Goal: Task Accomplishment & Management: Manage account settings

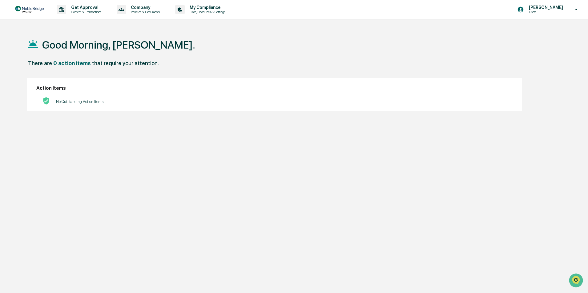
click at [554, 12] on p "Users" at bounding box center [545, 12] width 42 height 4
click at [523, 32] on li "Switch to Admin view..." at bounding box center [543, 31] width 86 height 11
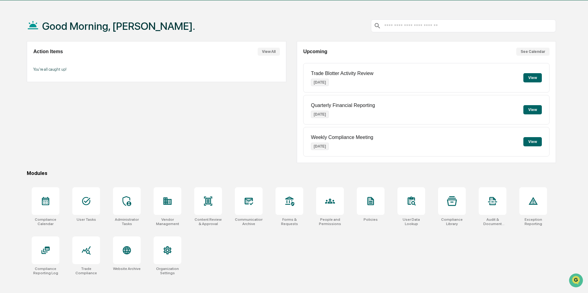
scroll to position [29, 0]
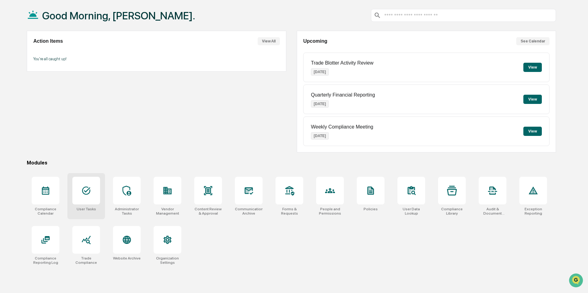
click at [87, 198] on div at bounding box center [86, 191] width 28 height 28
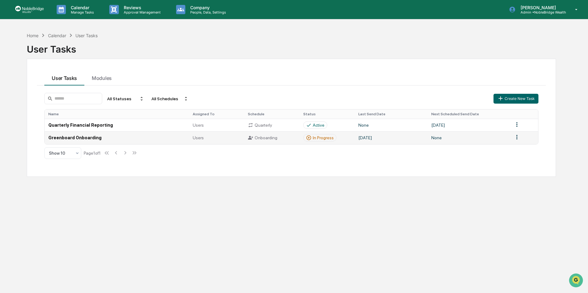
click at [321, 138] on div "In Progress" at bounding box center [323, 137] width 21 height 5
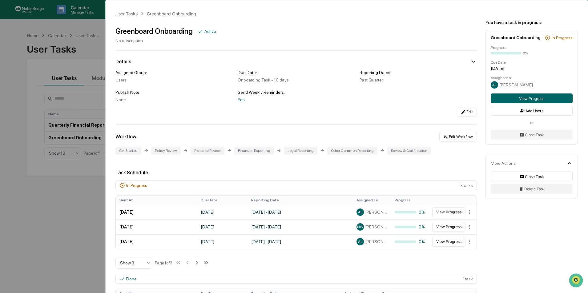
click at [124, 15] on div "User Tasks" at bounding box center [126, 13] width 22 height 5
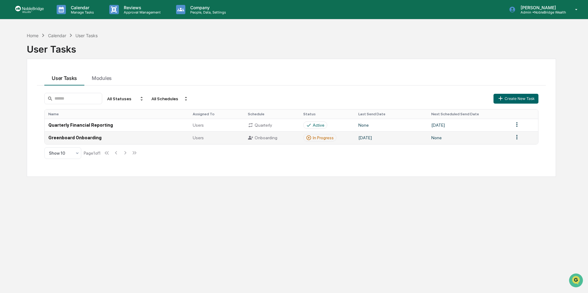
click at [80, 141] on td "Greenboard Onboarding" at bounding box center [117, 137] width 144 height 13
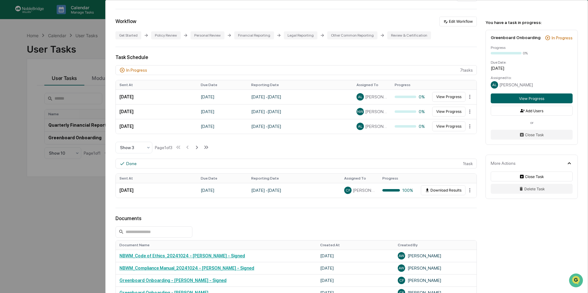
scroll to position [123, 0]
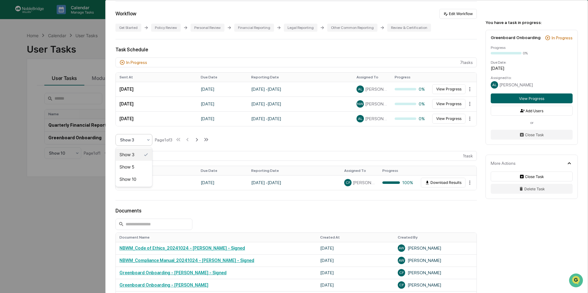
click at [148, 142] on icon at bounding box center [148, 140] width 5 height 5
click at [129, 178] on div "Show 10" at bounding box center [134, 179] width 36 height 12
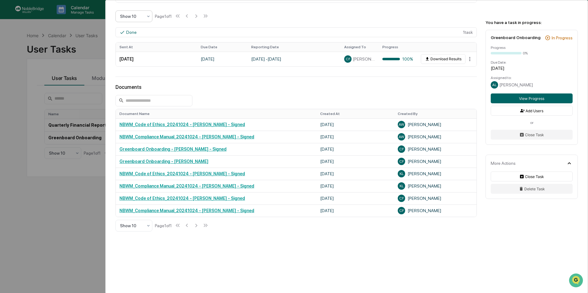
scroll to position [306, 0]
click at [533, 177] on button "Close Task" at bounding box center [532, 177] width 82 height 10
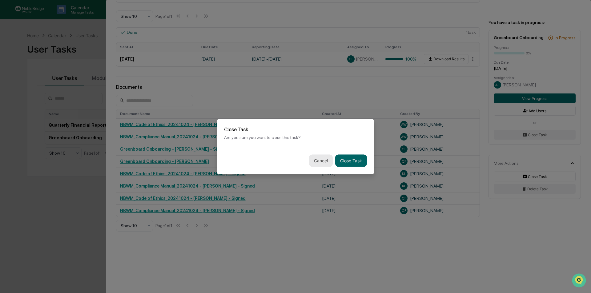
click at [321, 162] on button "Cancel" at bounding box center [321, 161] width 24 height 12
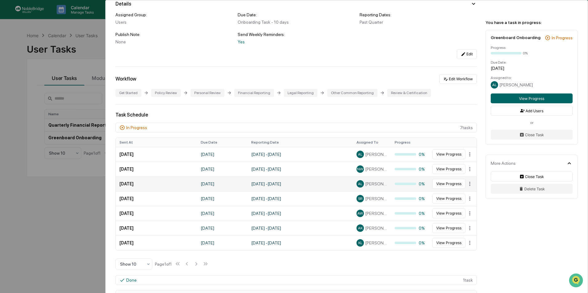
scroll to position [0, 0]
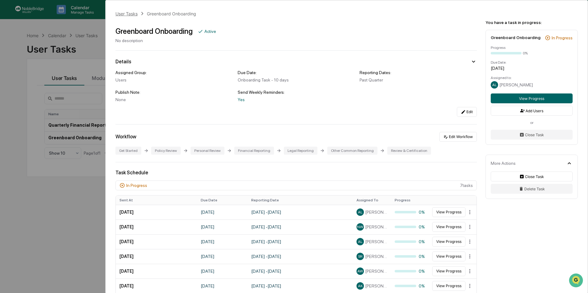
click at [127, 12] on div "User Tasks" at bounding box center [126, 13] width 22 height 5
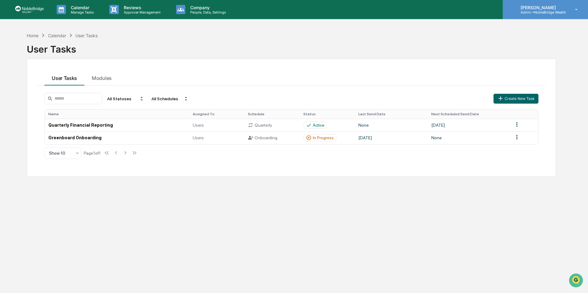
click at [544, 10] on p "Admin • NobleBridge Wealth" at bounding box center [541, 12] width 50 height 4
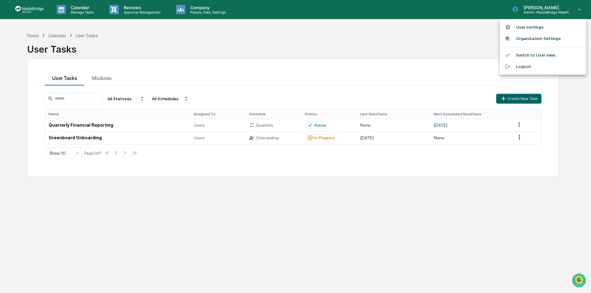
click at [528, 56] on li "Switch to User view..." at bounding box center [543, 55] width 86 height 11
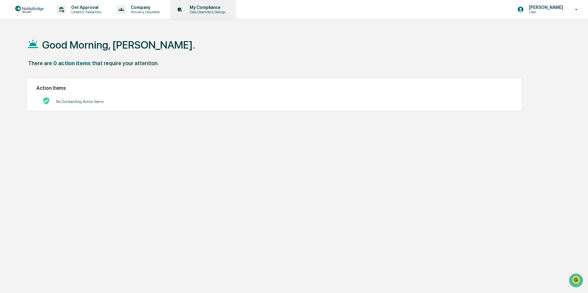
click at [208, 13] on p "Data, Deadlines & Settings" at bounding box center [207, 12] width 44 height 4
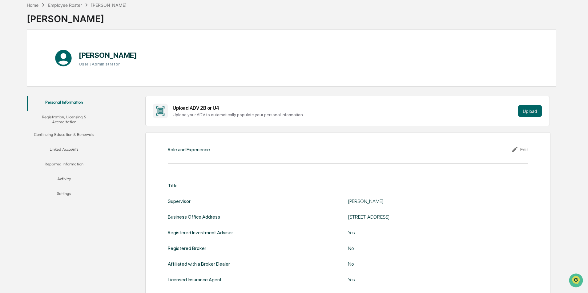
scroll to position [31, 0]
click at [64, 149] on button "Linked Accounts" at bounding box center [64, 150] width 74 height 15
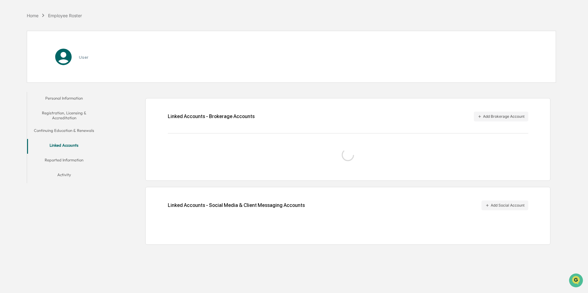
scroll to position [29, 0]
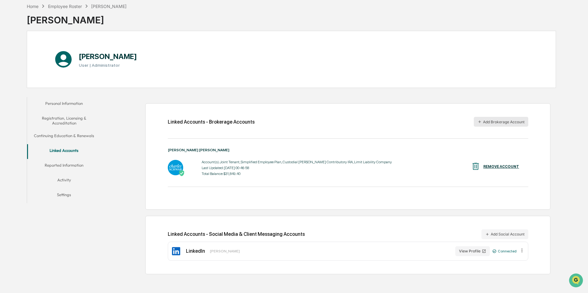
click at [496, 121] on button "Add Brokerage Account" at bounding box center [501, 122] width 54 height 10
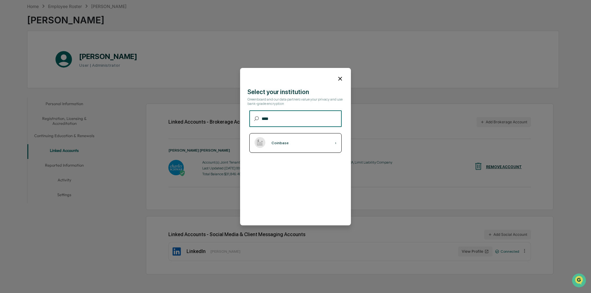
type input "****"
click at [280, 145] on div "Coinbase" at bounding box center [280, 143] width 17 height 4
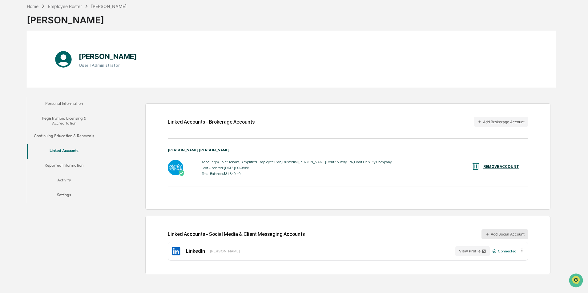
click at [500, 235] on button "Add Social Account" at bounding box center [505, 235] width 47 height 10
click at [32, 7] on div "Home" at bounding box center [33, 6] width 12 height 5
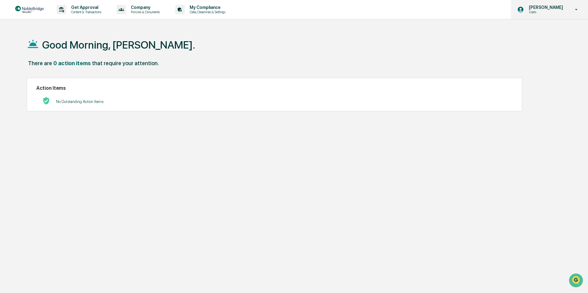
click at [575, 13] on div "Corey Franco Users" at bounding box center [549, 9] width 77 height 19
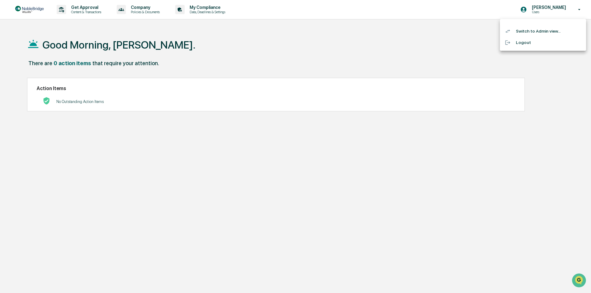
click at [540, 33] on li "Switch to Admin view..." at bounding box center [543, 31] width 86 height 11
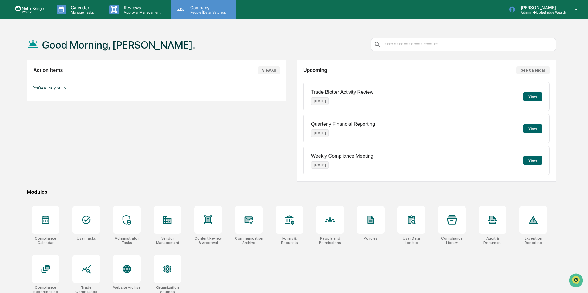
click at [202, 11] on p "People, Data, Settings" at bounding box center [207, 12] width 44 height 4
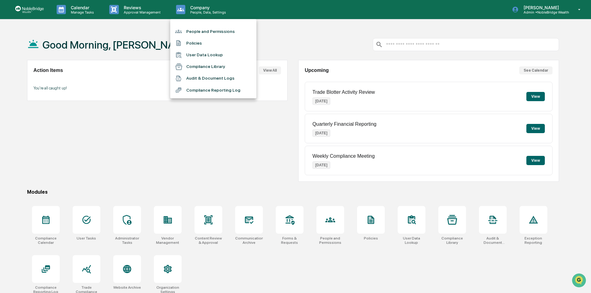
click at [568, 12] on div at bounding box center [295, 146] width 591 height 293
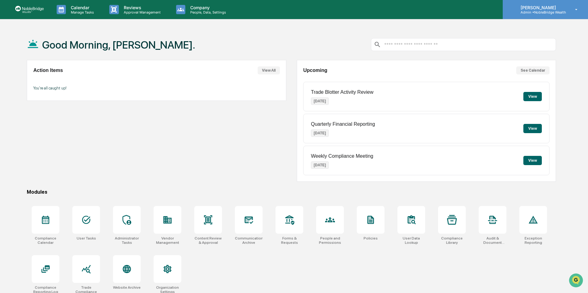
click at [576, 10] on icon at bounding box center [576, 10] width 11 height 6
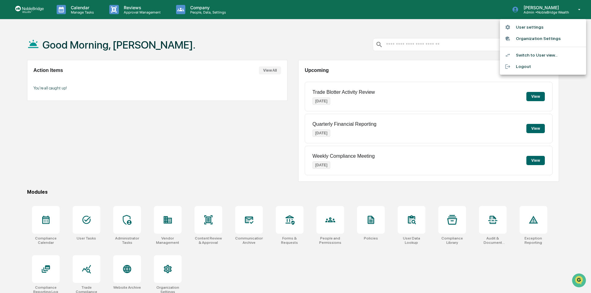
click at [525, 39] on li "Organization Settings" at bounding box center [543, 38] width 86 height 11
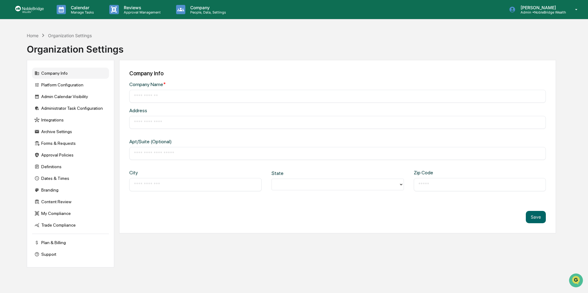
type input "**********"
type input "*********"
type input "*****"
click at [47, 121] on div "Integrations" at bounding box center [70, 120] width 77 height 11
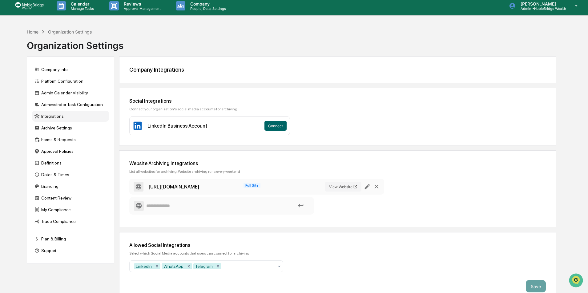
scroll to position [29, 0]
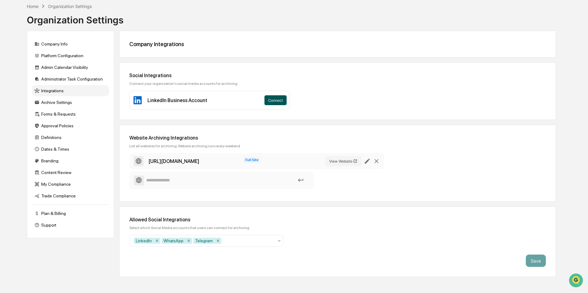
click at [277, 103] on button "Connect" at bounding box center [275, 100] width 22 height 10
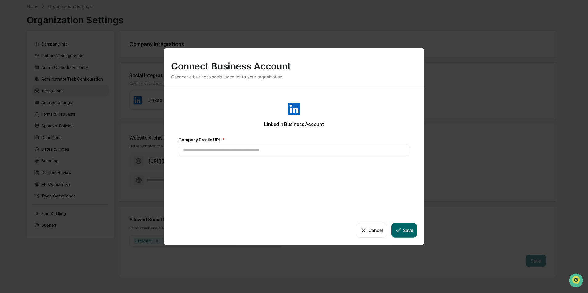
click at [327, 20] on div "Connect Business Account Connect a business social account to your organization…" at bounding box center [294, 146] width 588 height 293
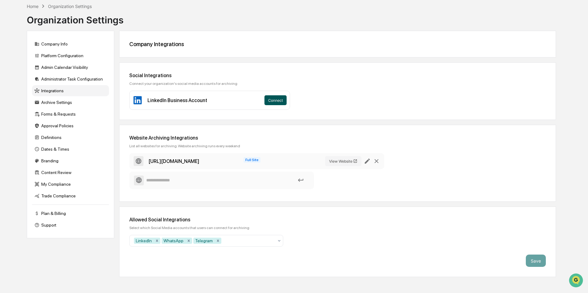
click at [274, 102] on button "Connect" at bounding box center [275, 100] width 22 height 10
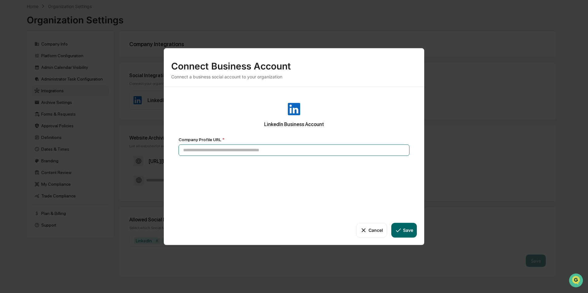
click at [206, 148] on input at bounding box center [294, 149] width 231 height 11
paste input "**********"
type input "**********"
click at [401, 230] on icon at bounding box center [398, 230] width 7 height 7
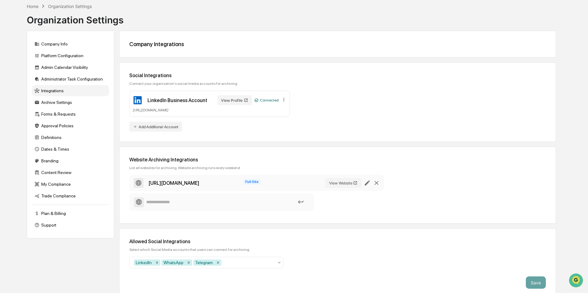
scroll to position [35, 0]
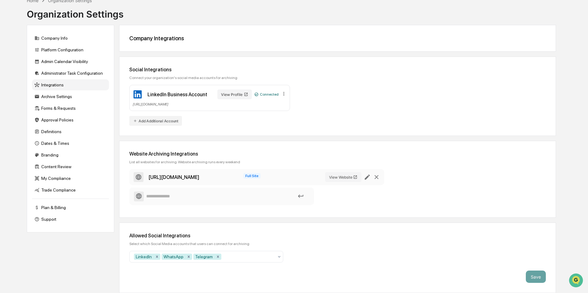
click at [170, 196] on input at bounding box center [221, 196] width 175 height 11
paste input "**********"
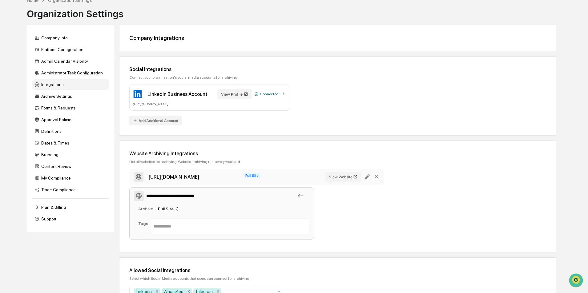
type input "**********"
click at [176, 224] on input "text" at bounding box center [230, 226] width 153 height 7
click at [175, 210] on icon at bounding box center [177, 209] width 5 height 5
click at [224, 207] on div "Archive Full Site" at bounding box center [223, 209] width 171 height 10
click at [179, 226] on input "text" at bounding box center [230, 226] width 153 height 7
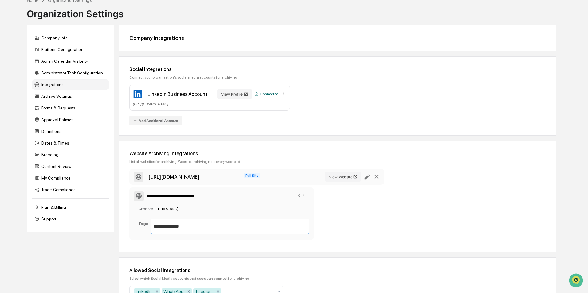
type input "**********"
click at [430, 177] on div "**********" at bounding box center [337, 206] width 417 height 74
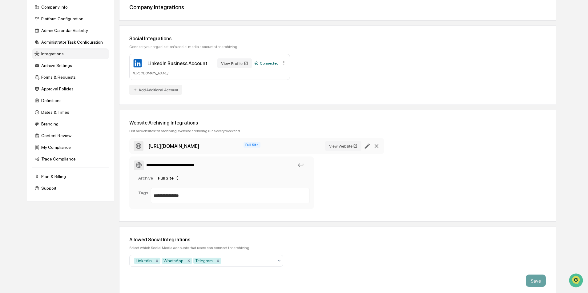
scroll to position [71, 0]
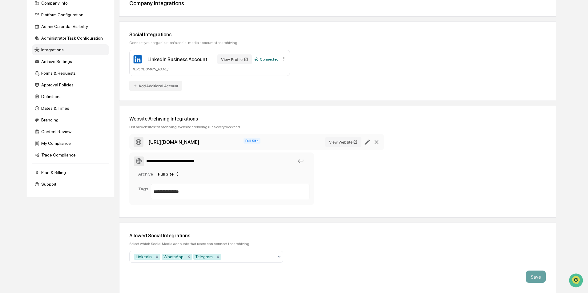
click at [218, 182] on div "**********" at bounding box center [221, 179] width 185 height 53
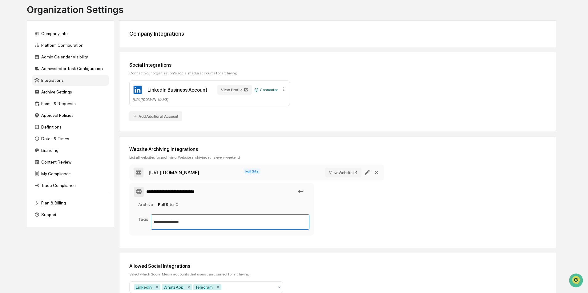
click at [202, 224] on input "**********" at bounding box center [230, 222] width 153 height 7
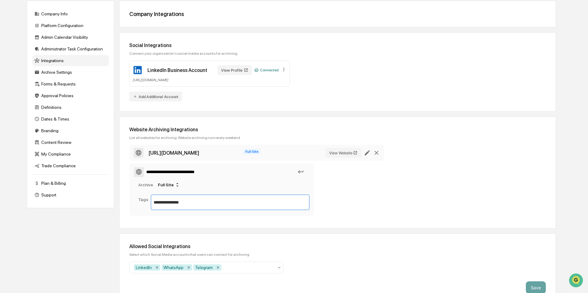
scroll to position [71, 0]
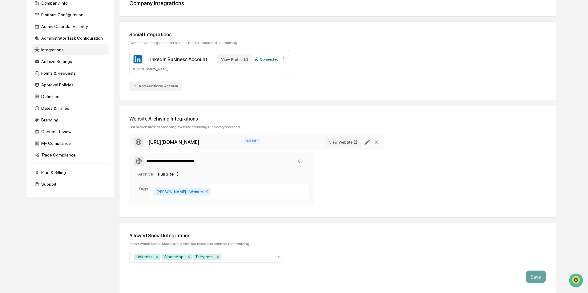
click at [450, 153] on div "**********" at bounding box center [337, 171] width 417 height 74
click at [212, 191] on input "text" at bounding box center [259, 191] width 95 height 7
click at [418, 174] on div "**********" at bounding box center [337, 171] width 417 height 74
click at [57, 50] on div "Integrations" at bounding box center [70, 49] width 77 height 11
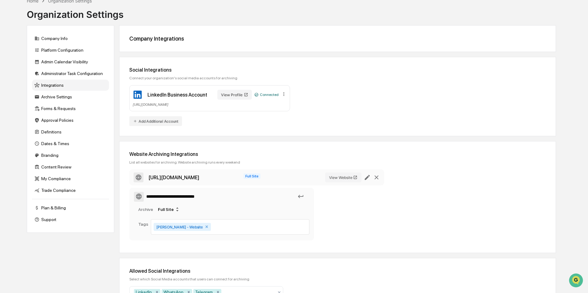
scroll to position [0, 0]
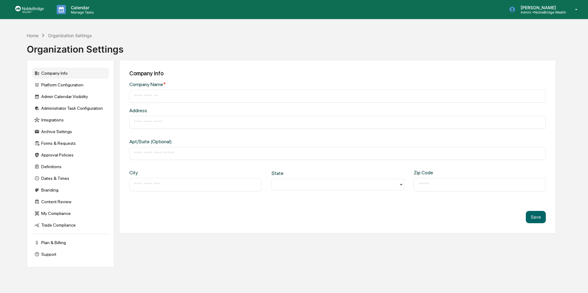
type input "**********"
type input "*********"
type input "*****"
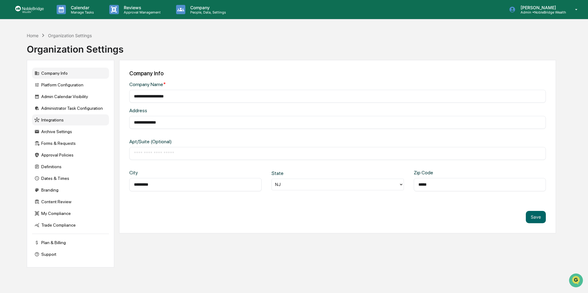
click at [52, 119] on div "Integrations" at bounding box center [70, 120] width 77 height 11
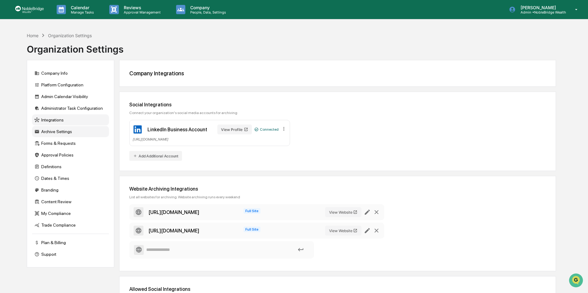
click at [48, 132] on div "Archive Settings" at bounding box center [70, 131] width 77 height 11
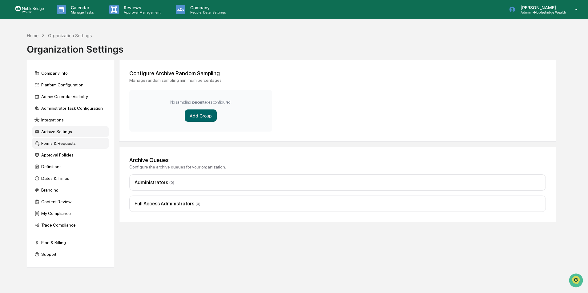
click at [60, 143] on div "Forms & Requests" at bounding box center [70, 143] width 77 height 11
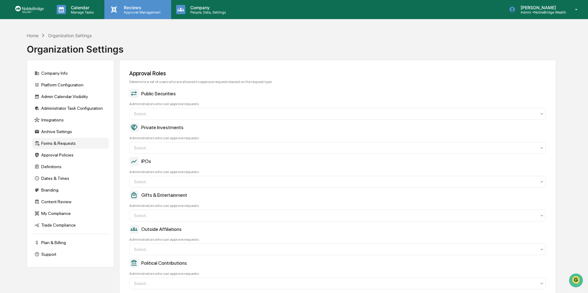
click at [132, 6] on p "Reviews" at bounding box center [141, 7] width 45 height 5
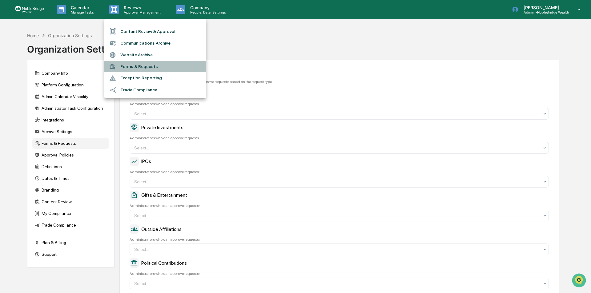
click at [132, 67] on li "Forms & Requests" at bounding box center [155, 66] width 102 height 11
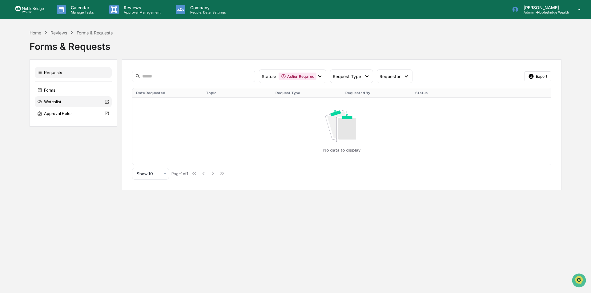
click at [51, 104] on div "Watchlist" at bounding box center [73, 101] width 77 height 11
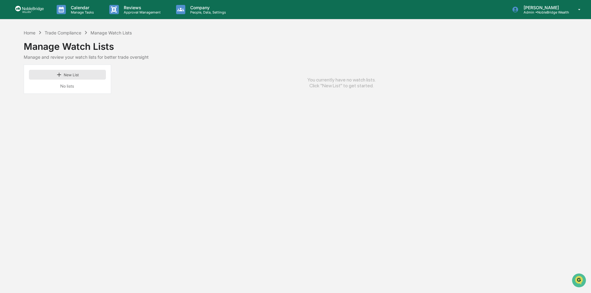
click at [72, 76] on button "New List" at bounding box center [67, 75] width 77 height 10
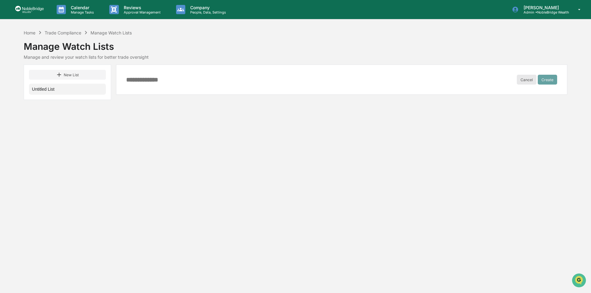
click at [525, 81] on button "Cancel" at bounding box center [527, 80] width 20 height 10
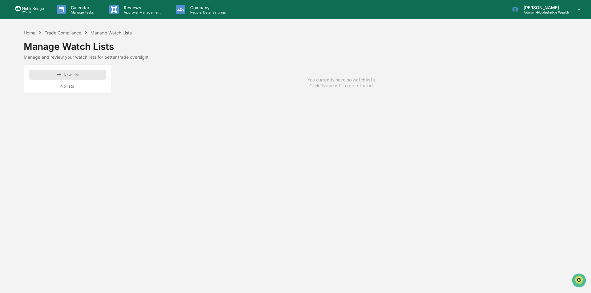
click at [70, 77] on button "New List" at bounding box center [67, 75] width 77 height 10
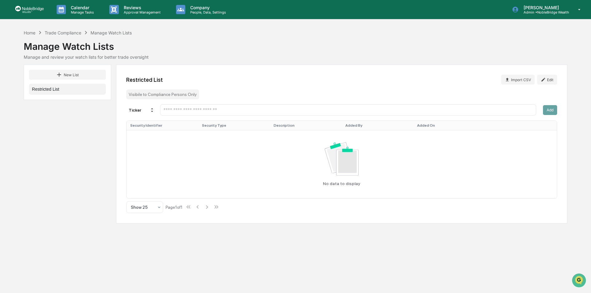
click at [47, 91] on button "Restricted List" at bounding box center [67, 89] width 77 height 11
click at [196, 111] on input "text" at bounding box center [348, 110] width 371 height 6
click at [192, 110] on input "text" at bounding box center [348, 110] width 371 height 6
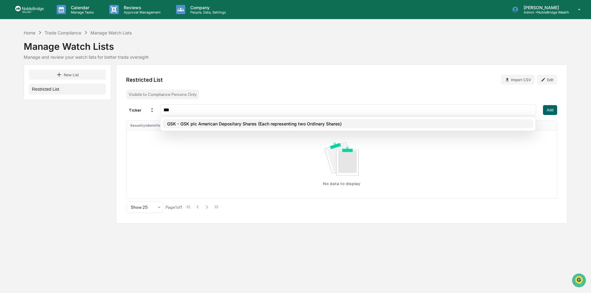
type input "***"
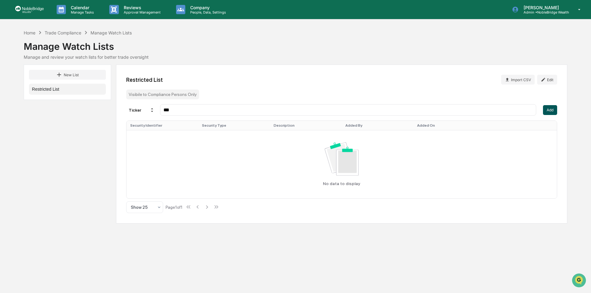
click at [548, 113] on button "Add" at bounding box center [550, 110] width 14 height 10
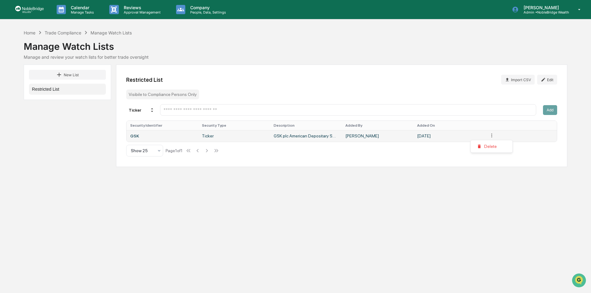
click at [493, 137] on html "Calendar Manage Tasks Reviews Approval Management Company People, Data, Setting…" at bounding box center [295, 146] width 591 height 293
click at [380, 195] on html "Calendar Manage Tasks Reviews Approval Management Company People, Data, Setting…" at bounding box center [295, 146] width 591 height 293
click at [141, 136] on div "GSK" at bounding box center [162, 136] width 64 height 5
click at [207, 136] on td "Ticker" at bounding box center [234, 136] width 72 height 12
click at [161, 199] on div "Calendar Manage Tasks Reviews Approval Management Company People, Data, Setting…" at bounding box center [295, 146] width 591 height 293
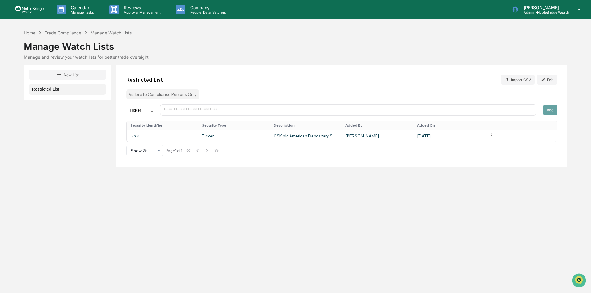
click at [205, 205] on div "Calendar Manage Tasks Reviews Approval Management Company People, Data, Setting…" at bounding box center [295, 146] width 591 height 293
click at [177, 110] on input "text" at bounding box center [348, 110] width 371 height 6
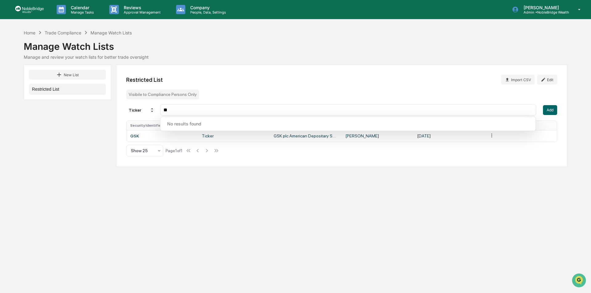
type input "*"
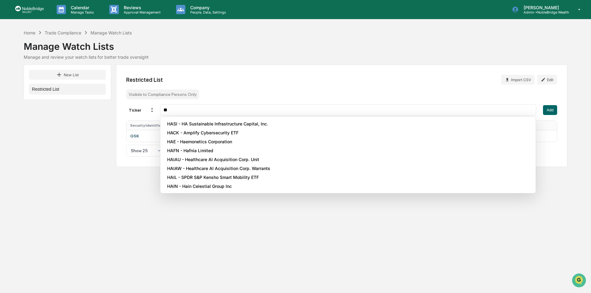
type input "*"
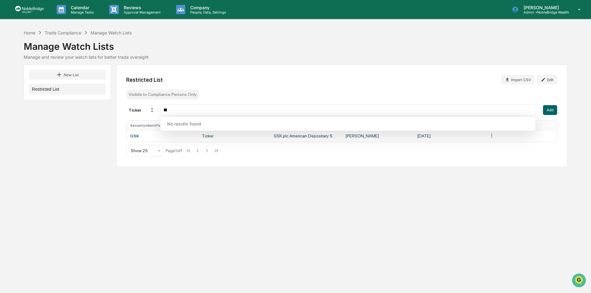
type input "*"
type input "**********"
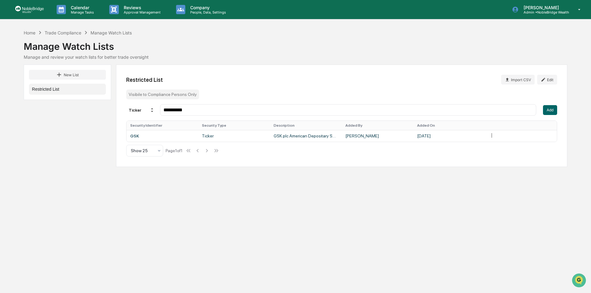
click at [271, 81] on div "Restricted List Import CSV Edit" at bounding box center [341, 80] width 431 height 10
click at [549, 114] on button "Add" at bounding box center [550, 110] width 14 height 10
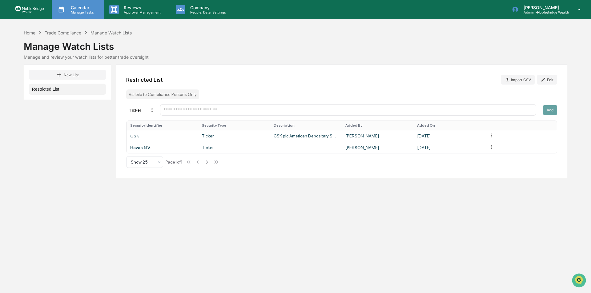
click at [76, 11] on p "Manage Tasks" at bounding box center [81, 12] width 31 height 4
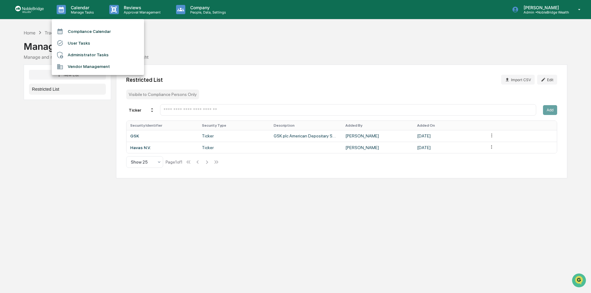
click at [76, 53] on li "Administrator Tasks" at bounding box center [98, 55] width 92 height 12
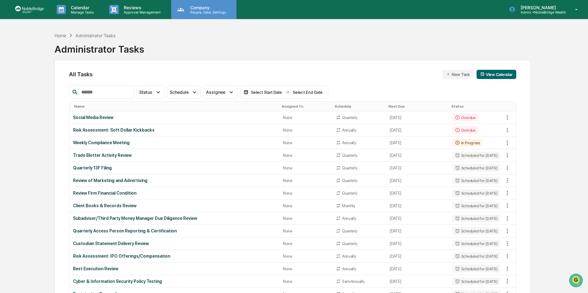
click at [193, 10] on p "People, Data, Settings" at bounding box center [207, 12] width 44 height 4
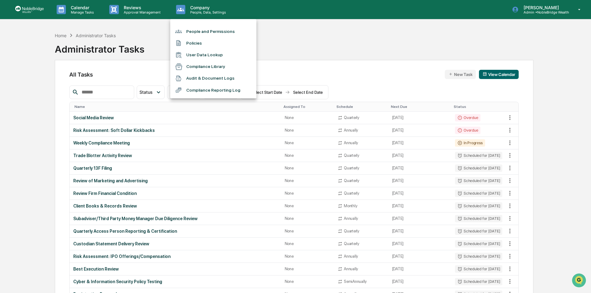
click at [197, 68] on li "Compliance Library" at bounding box center [213, 67] width 86 height 12
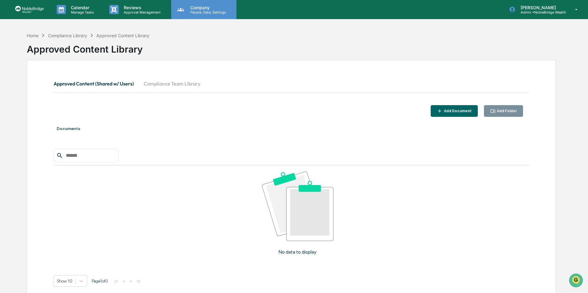
click at [201, 8] on p "Company" at bounding box center [207, 7] width 44 height 5
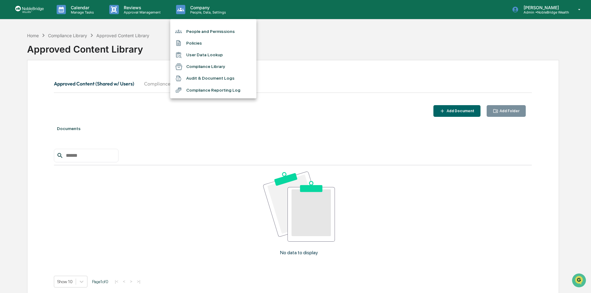
click at [333, 40] on div at bounding box center [295, 146] width 591 height 293
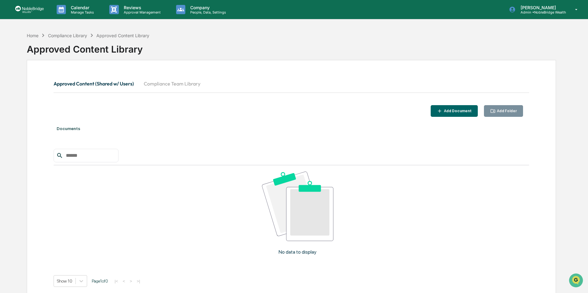
click at [28, 10] on img at bounding box center [30, 10] width 30 height 8
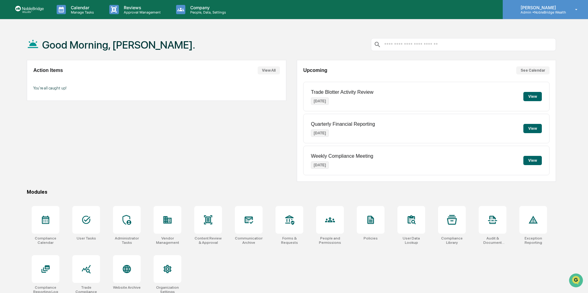
click at [552, 13] on p "Admin • NobleBridge Wealth" at bounding box center [541, 12] width 50 height 4
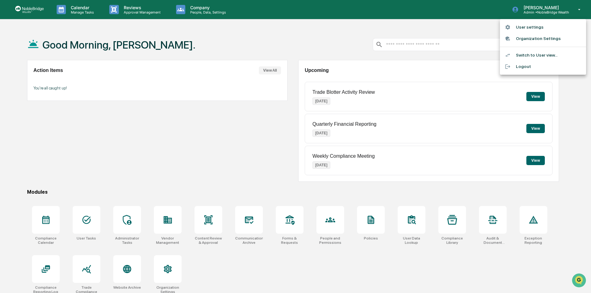
click at [519, 68] on li "Logout" at bounding box center [543, 66] width 86 height 11
